Goal: Check status

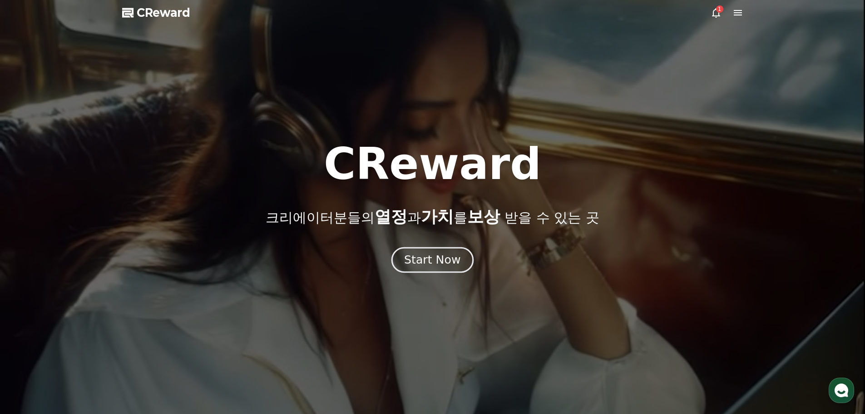
click at [424, 257] on div "Start Now" at bounding box center [432, 259] width 56 height 15
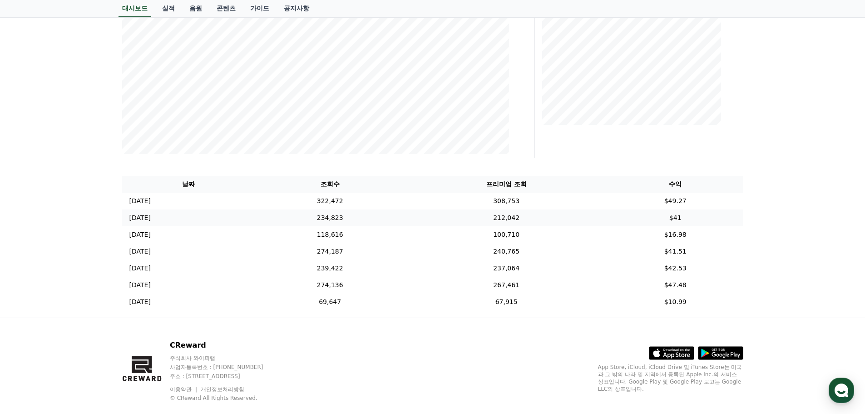
scroll to position [222, 0]
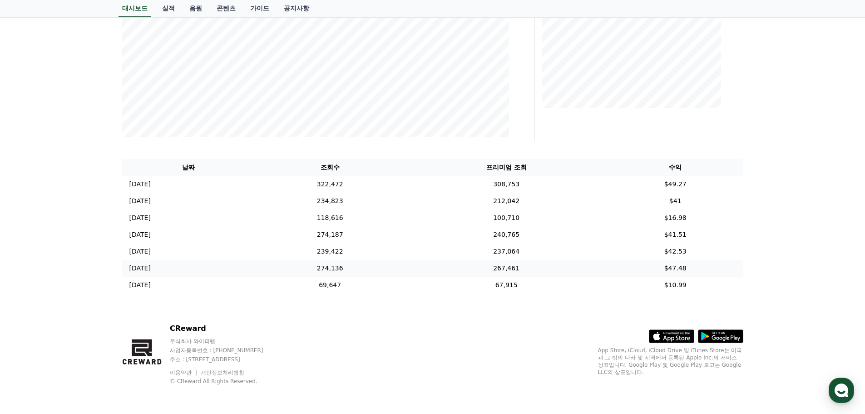
drag, startPoint x: 102, startPoint y: 157, endPoint x: 725, endPoint y: 267, distance: 632.9
click at [754, 276] on div "**********" at bounding box center [432, 71] width 865 height 460
click at [726, 267] on td "$47.48" at bounding box center [676, 268] width 136 height 17
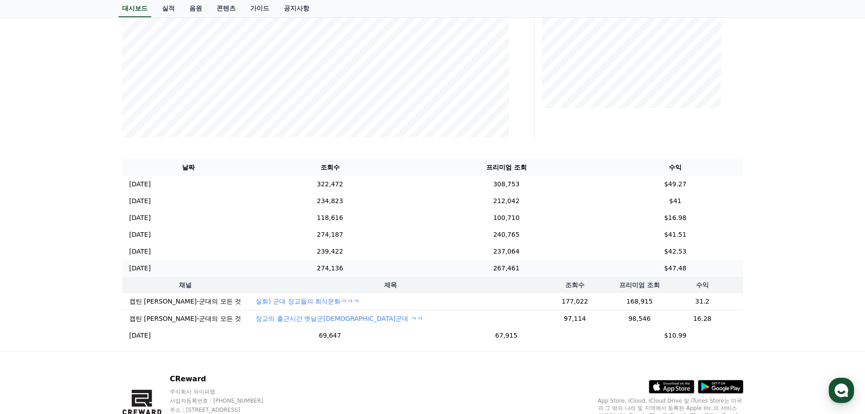
drag, startPoint x: 705, startPoint y: 276, endPoint x: 709, endPoint y: 271, distance: 6.2
click at [706, 275] on tbody "[DATE] 09/26 322,472 308,753 $49.27 [DATE] 09/25 234,823 212,042 $41 [DATE] 09/…" at bounding box center [432, 260] width 621 height 168
click at [786, 265] on div "**********" at bounding box center [432, 96] width 865 height 510
drag, startPoint x: 687, startPoint y: 251, endPoint x: 694, endPoint y: 228, distance: 24.1
click at [689, 250] on td "$42.53" at bounding box center [676, 251] width 136 height 17
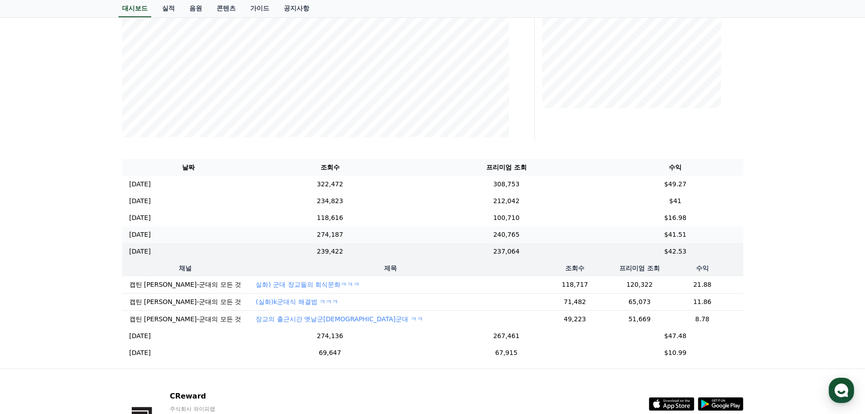
click at [687, 235] on td "$41.51" at bounding box center [676, 234] width 136 height 17
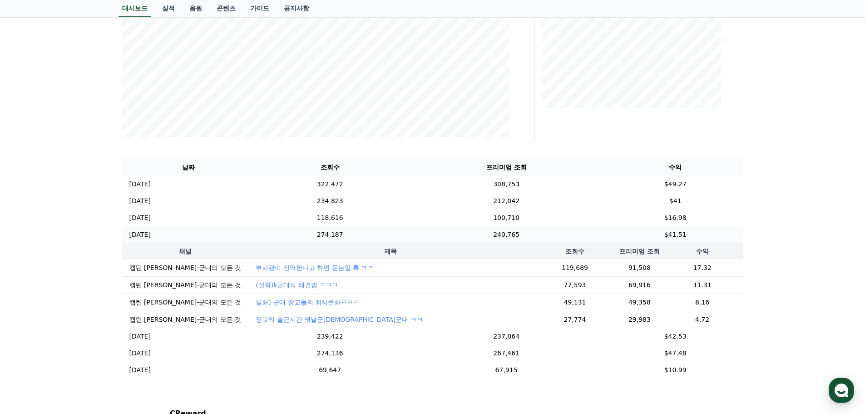
click at [684, 241] on td "$41.51" at bounding box center [676, 234] width 136 height 17
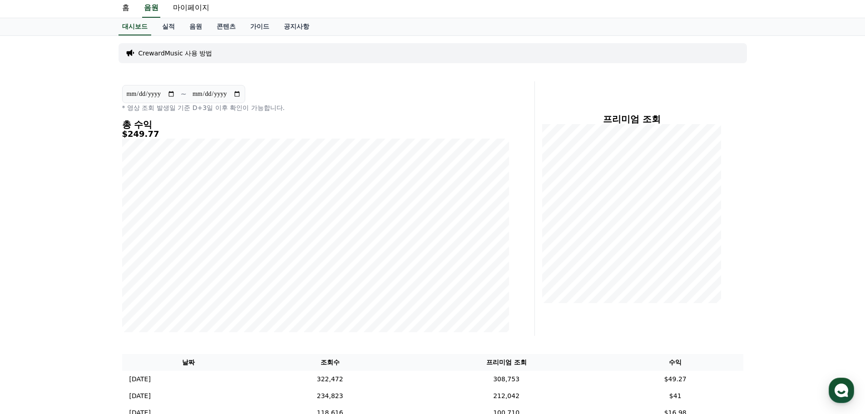
scroll to position [0, 0]
